Goal: Task Accomplishment & Management: Use online tool/utility

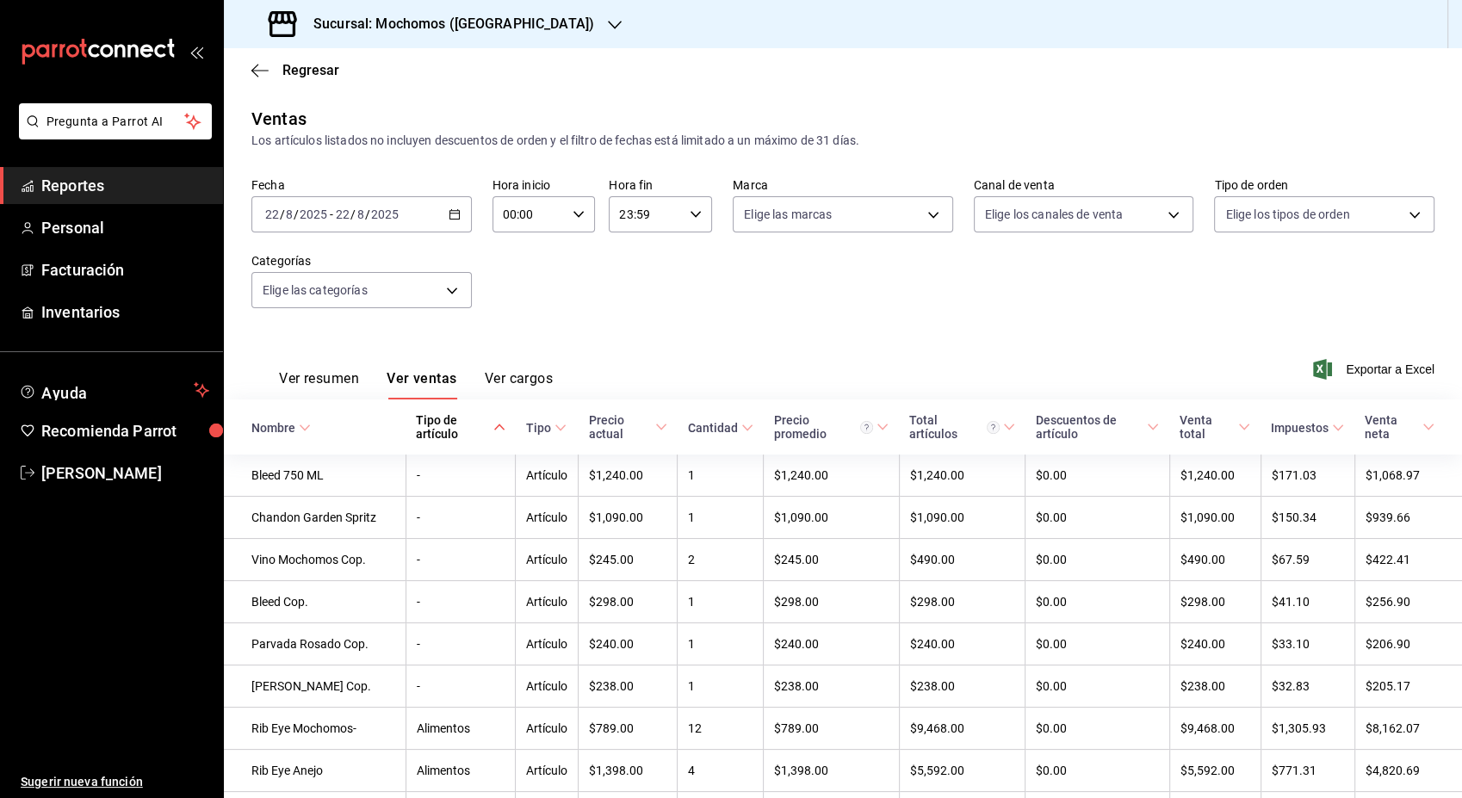
scroll to position [138, 0]
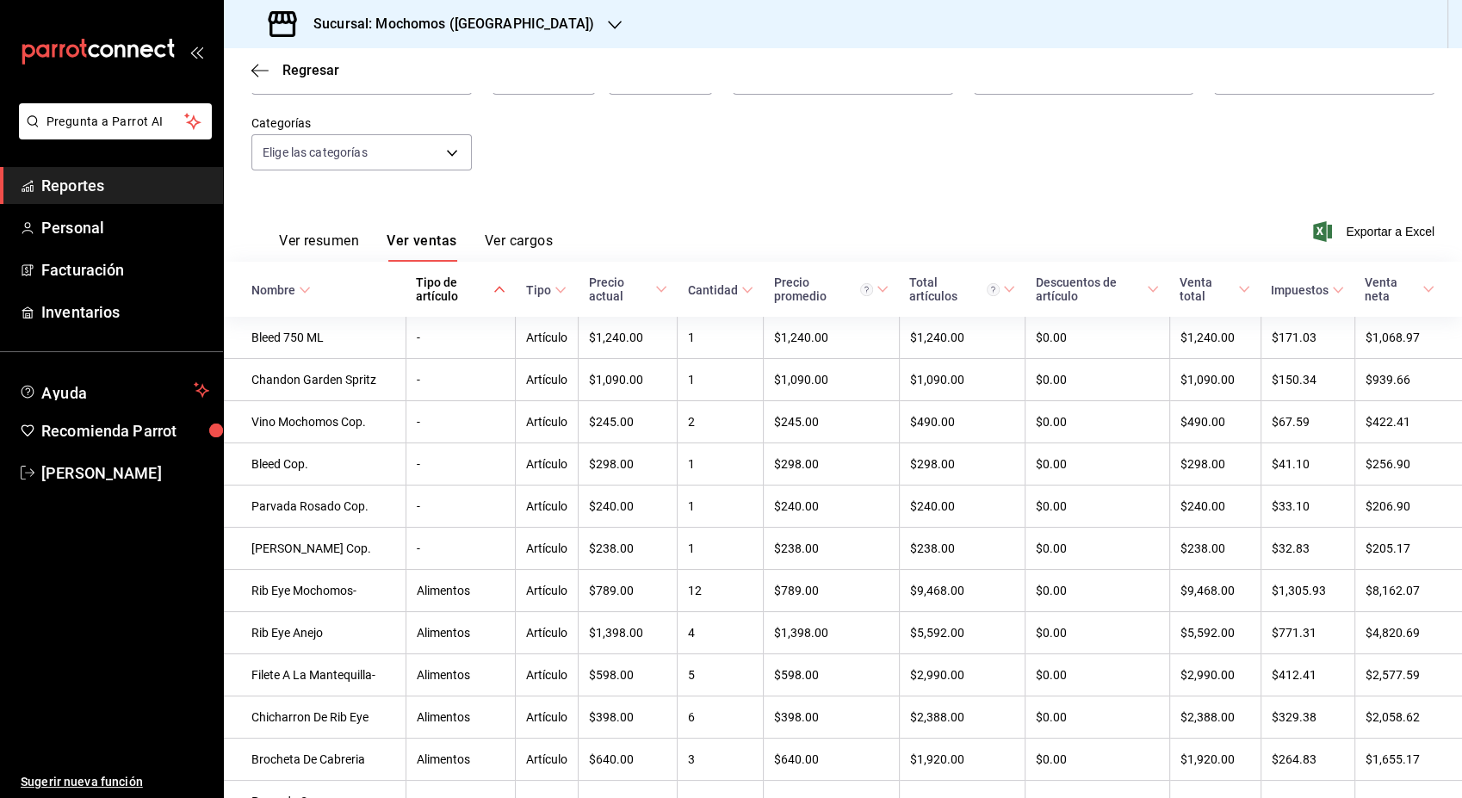
click at [113, 188] on span "Reportes" at bounding box center [125, 185] width 168 height 23
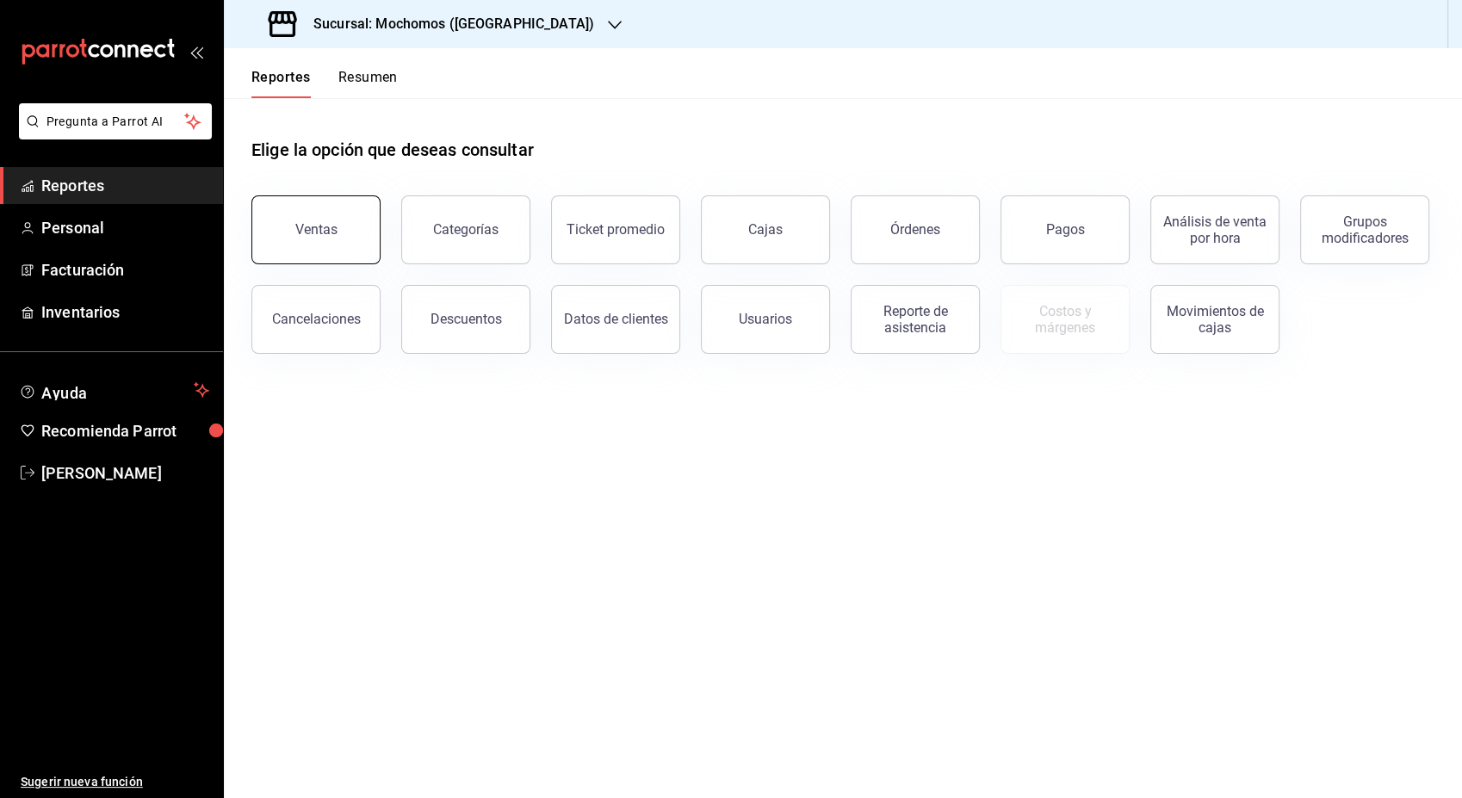
click at [338, 243] on button "Ventas" at bounding box center [315, 229] width 129 height 69
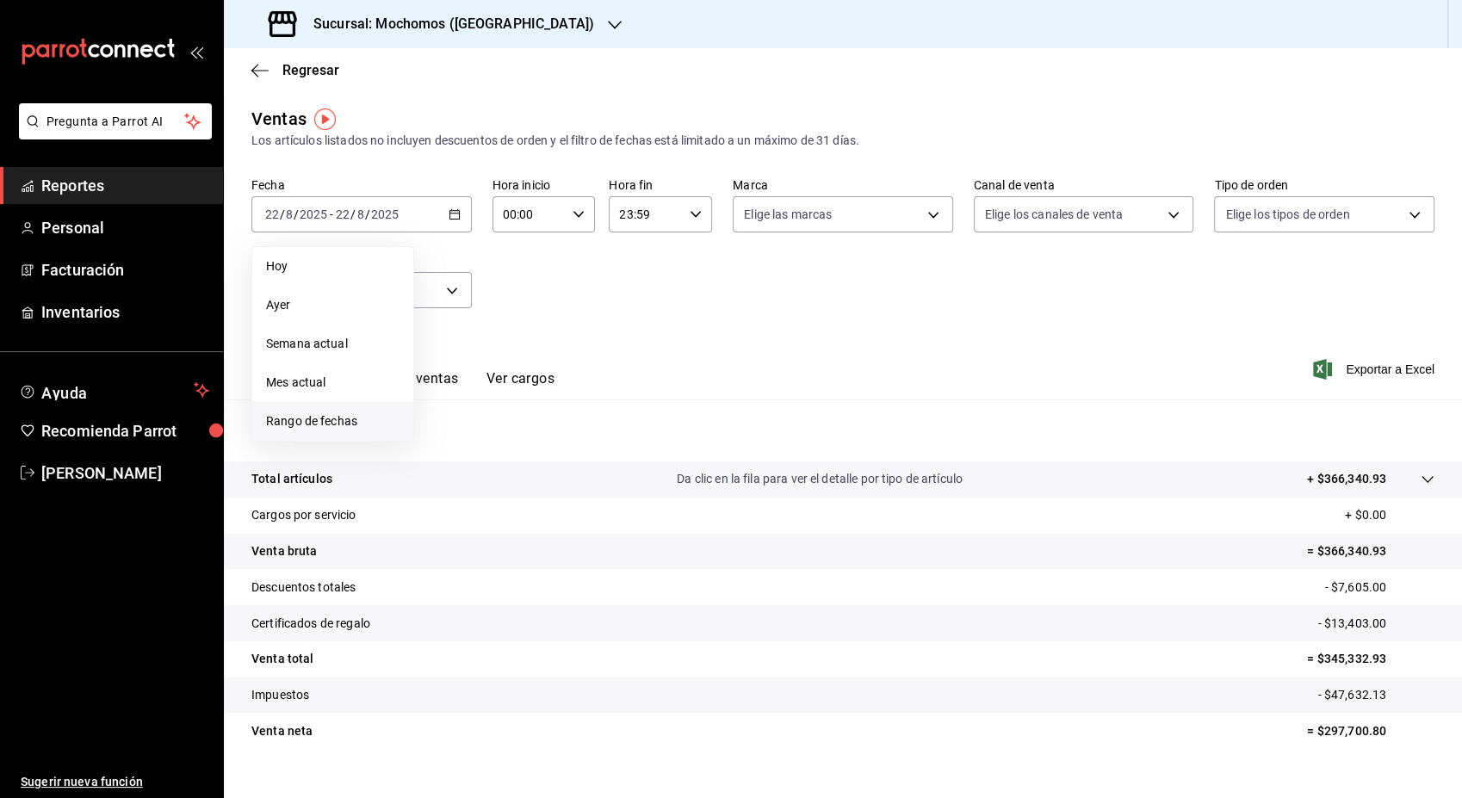
click at [302, 431] on span "Rango de fechas" at bounding box center [332, 421] width 133 height 18
click at [445, 443] on abbr "18" at bounding box center [449, 443] width 11 height 12
click at [598, 443] on abbr "23" at bounding box center [602, 443] width 11 height 12
click at [573, 217] on icon "button" at bounding box center [579, 214] width 12 height 12
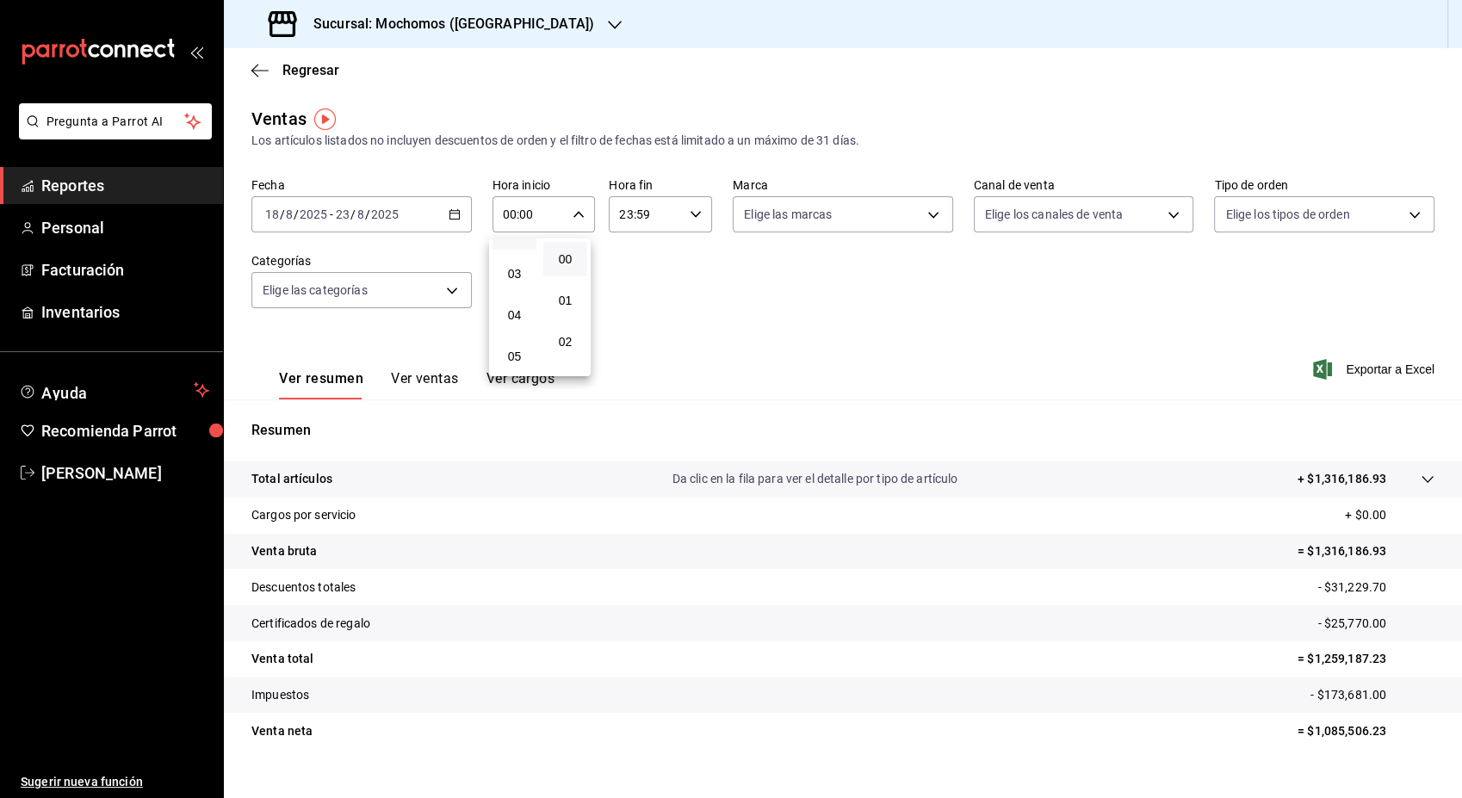
scroll to position [115, 0]
click at [509, 344] on span "05" at bounding box center [514, 351] width 23 height 14
type input "05:00"
click at [695, 215] on div at bounding box center [731, 399] width 1462 height 798
click at [695, 215] on icon "button" at bounding box center [696, 214] width 12 height 12
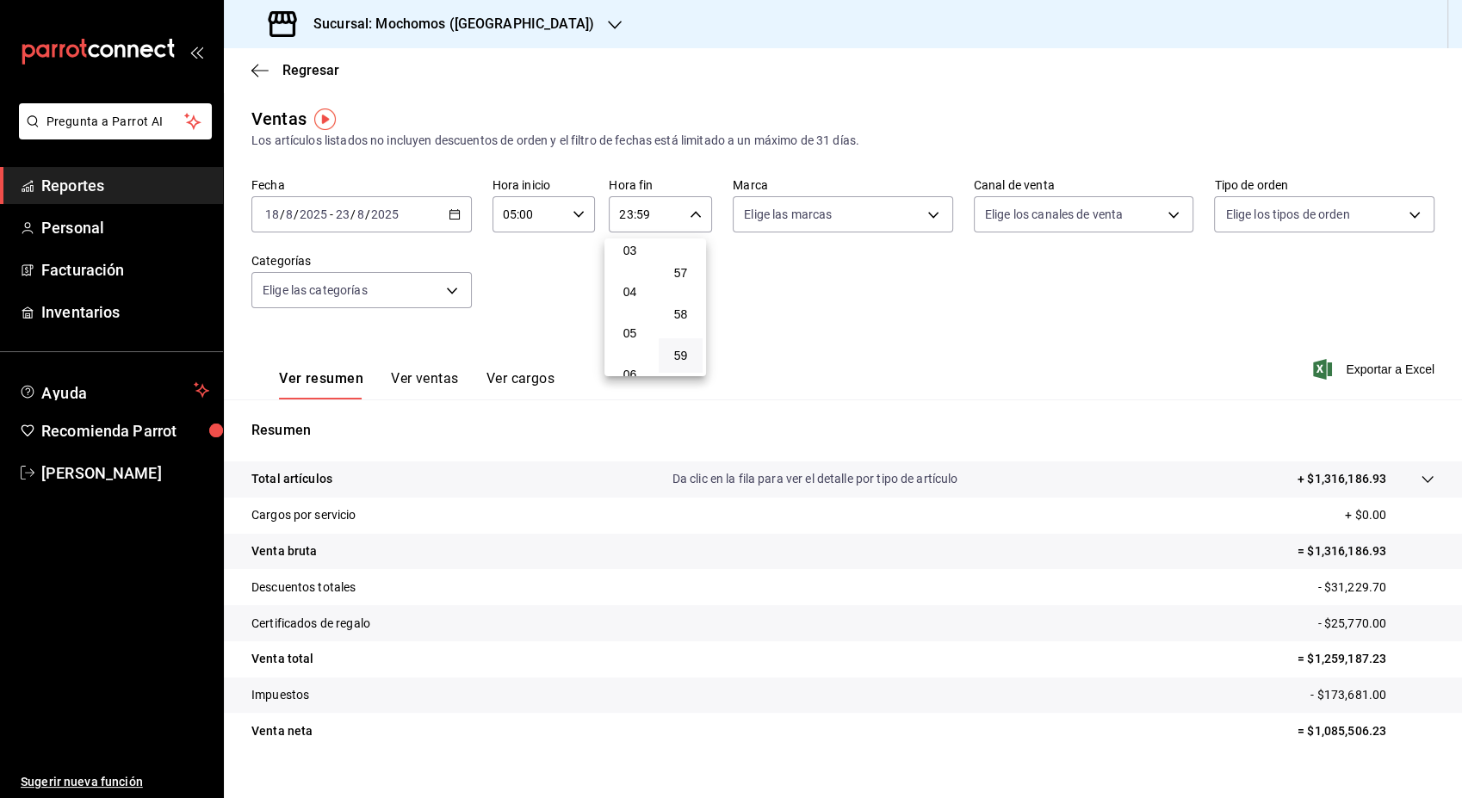
scroll to position [133, 0]
click at [625, 339] on button "05" at bounding box center [630, 332] width 44 height 34
click at [686, 270] on button "00" at bounding box center [681, 259] width 44 height 34
type input "05:00"
click at [1349, 371] on div at bounding box center [731, 399] width 1462 height 798
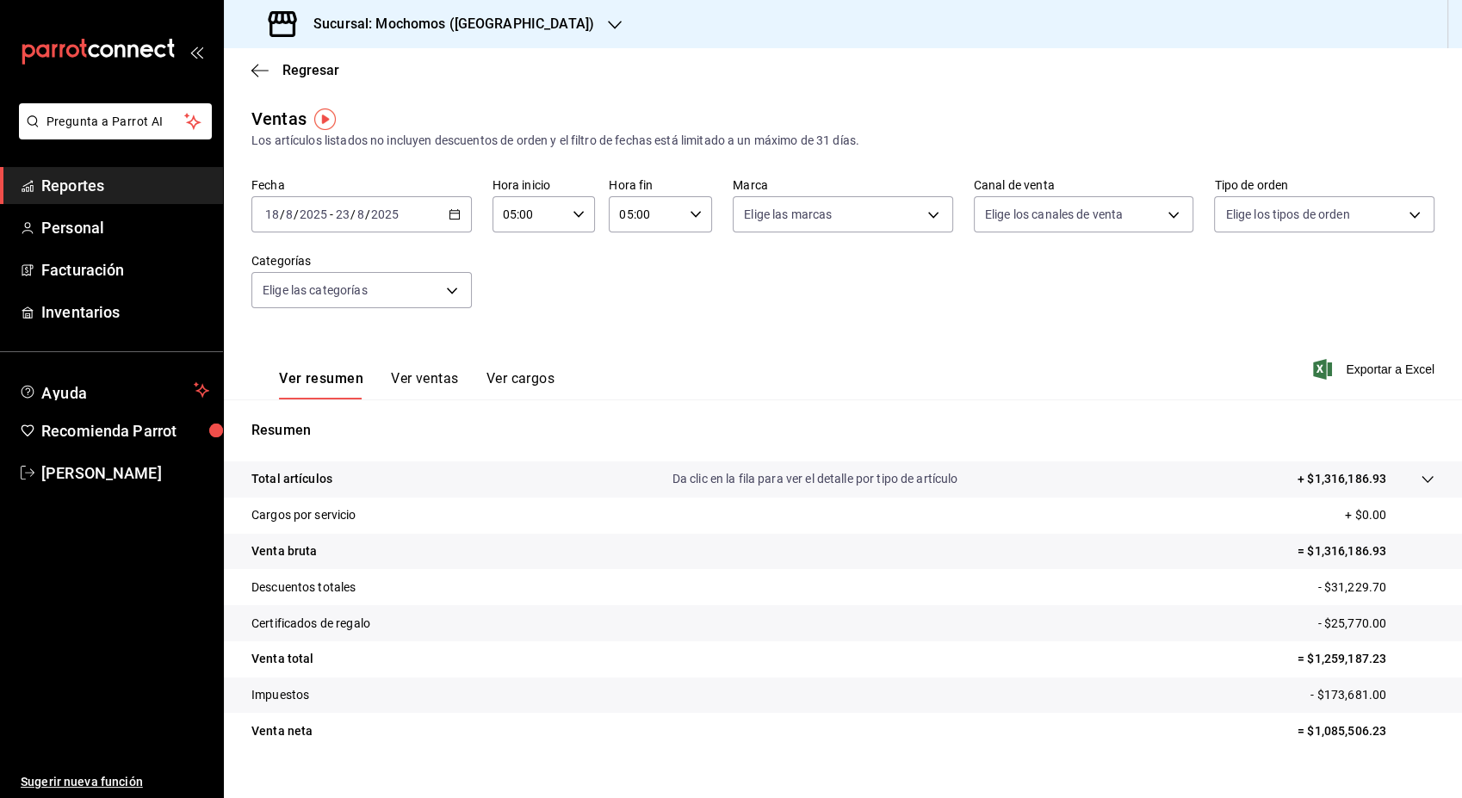
click at [1349, 371] on span "Exportar a Excel" at bounding box center [1376, 369] width 118 height 21
